Goal: Information Seeking & Learning: Compare options

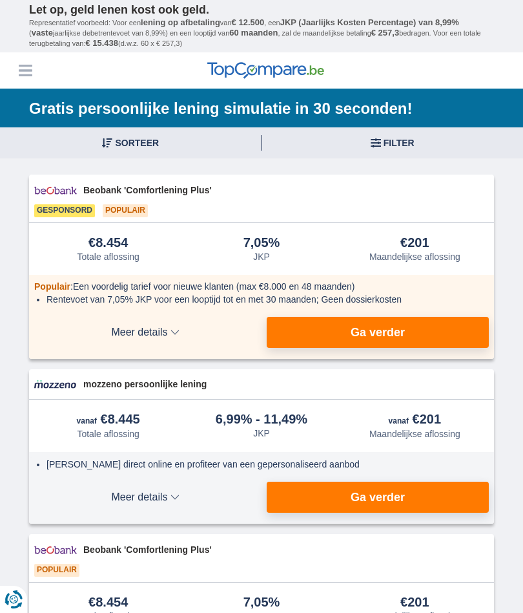
click at [167, 331] on span "Meer details" at bounding box center [145, 332] width 222 height 10
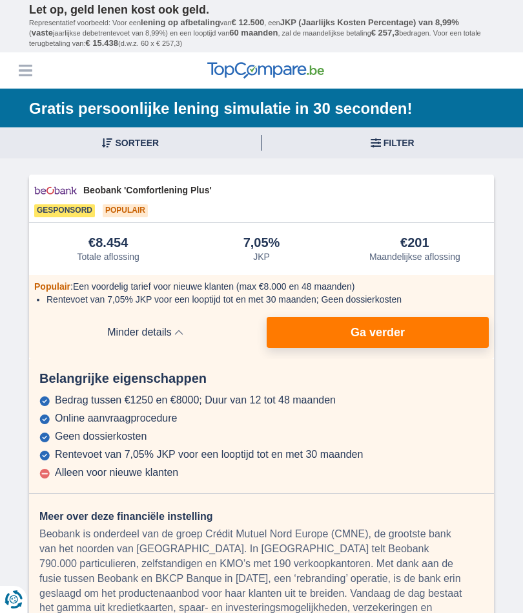
click at [166, 330] on span "Minder details" at bounding box center [145, 332] width 222 height 10
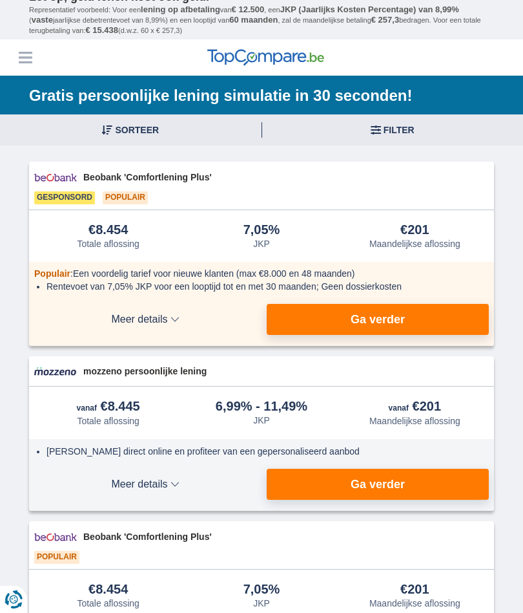
scroll to position [12, 0]
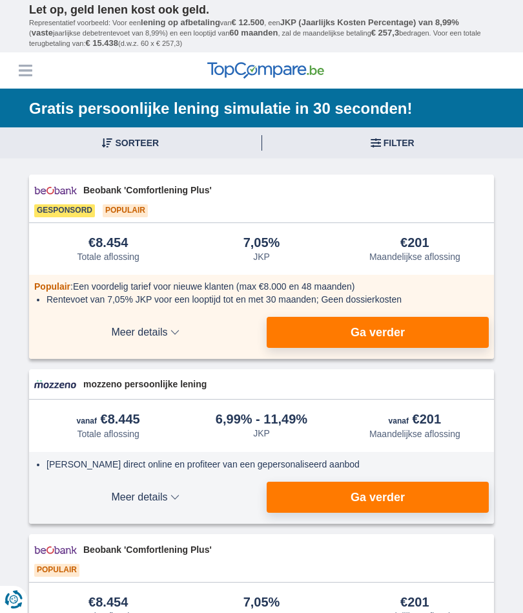
click at [456, 345] on button "Ga verder" at bounding box center [378, 332] width 222 height 31
